Goal: Task Accomplishment & Management: Use online tool/utility

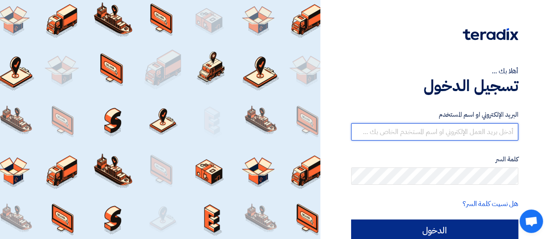
type input "[EMAIL_ADDRESS][DOMAIN_NAME]"
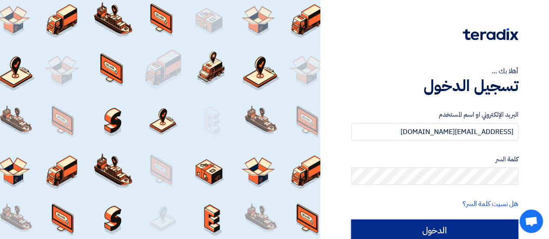
click at [407, 227] on input "الدخول" at bounding box center [434, 231] width 167 height 22
type input "Sign in"
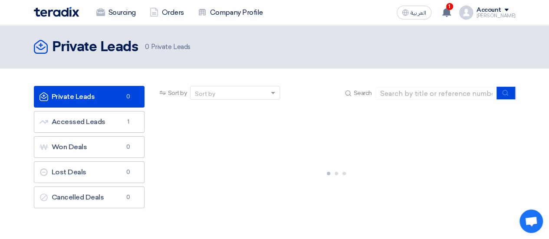
click at [117, 110] on ul "Private Leads Private Leads 0 Accessed Leads Accessed Leads 1 Won Deals Won Dea…" at bounding box center [89, 147] width 111 height 122
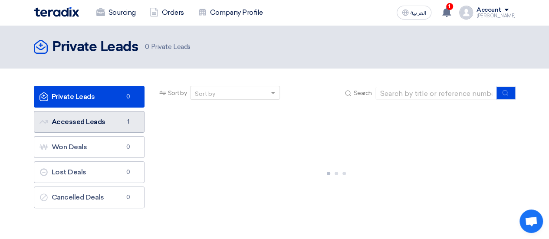
click at [110, 124] on link "Accessed Leads Accessed Leads 1" at bounding box center [89, 122] width 111 height 22
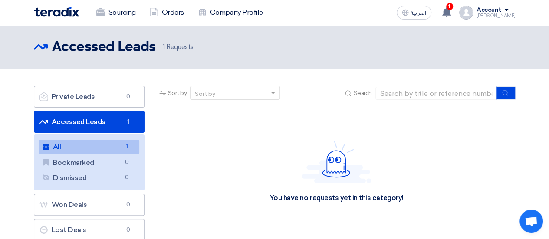
click at [102, 149] on link "All All 1" at bounding box center [89, 147] width 100 height 15
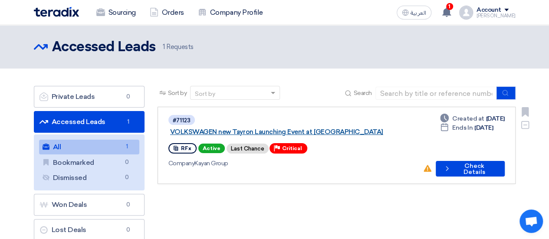
click at [269, 128] on link "VOLKSWAGEN new Tayron Launching Event at [GEOGRAPHIC_DATA]" at bounding box center [278, 132] width 217 height 8
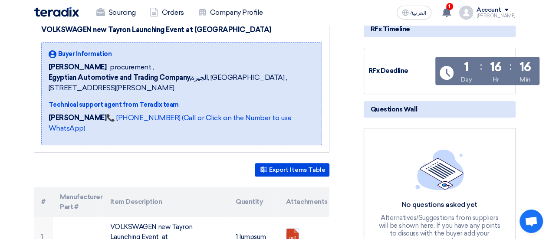
scroll to position [135, 0]
